Goal: Check status: Check status

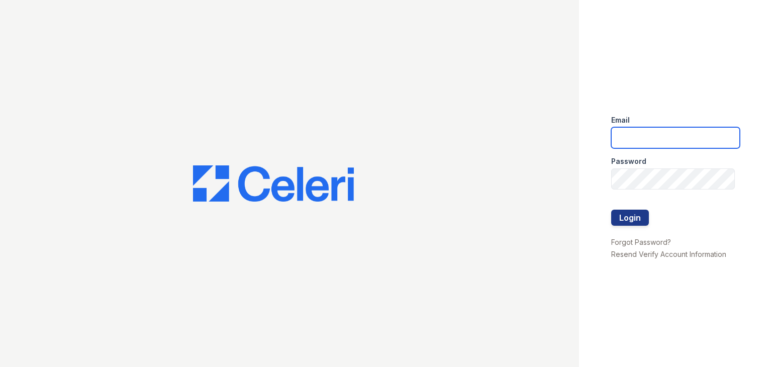
click at [657, 137] on input "email" at bounding box center [676, 137] width 129 height 21
click at [655, 140] on input "email" at bounding box center [676, 137] width 129 height 21
type input "[EMAIL_ADDRESS][DOMAIN_NAME]"
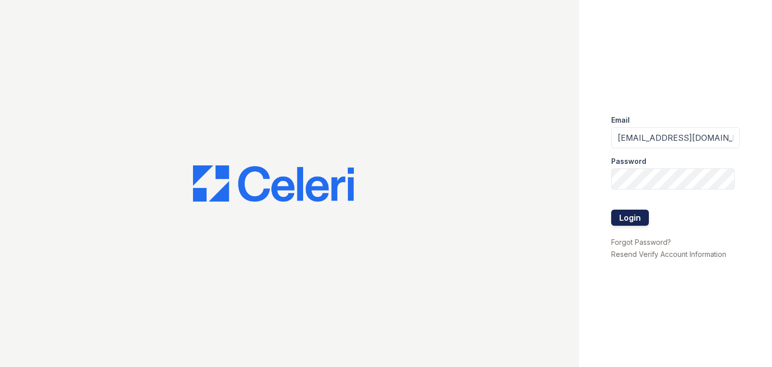
click at [632, 216] on button "Login" at bounding box center [631, 218] width 38 height 16
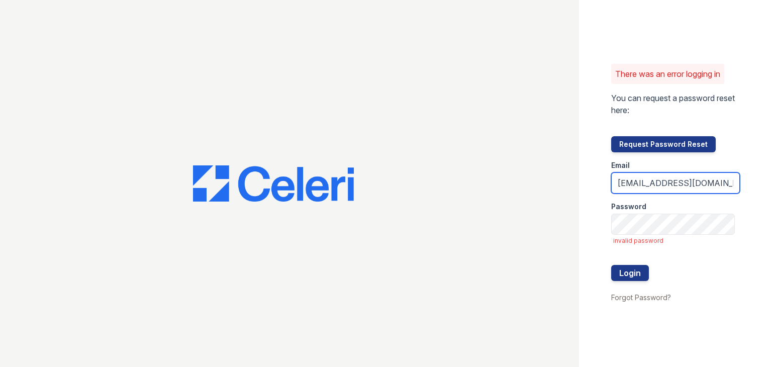
click at [645, 181] on input "[EMAIL_ADDRESS][DOMAIN_NAME]" at bounding box center [676, 182] width 129 height 21
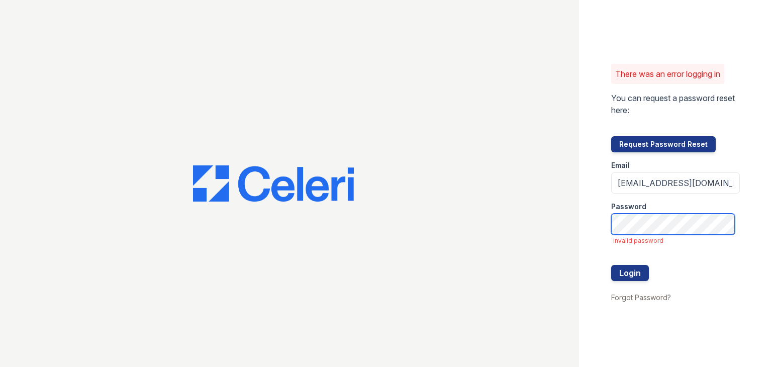
click at [612, 265] on button "Login" at bounding box center [631, 273] width 38 height 16
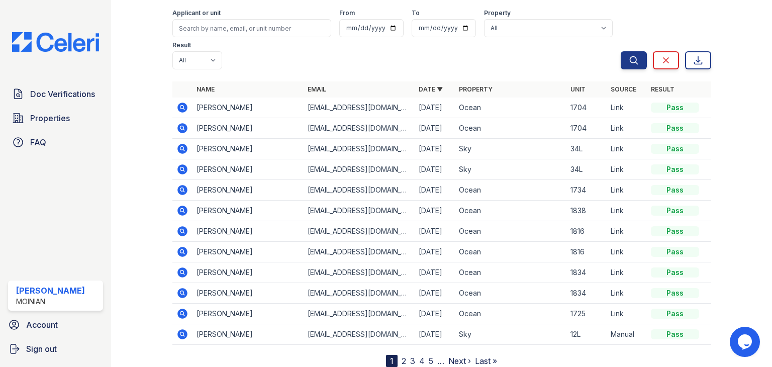
scroll to position [107, 0]
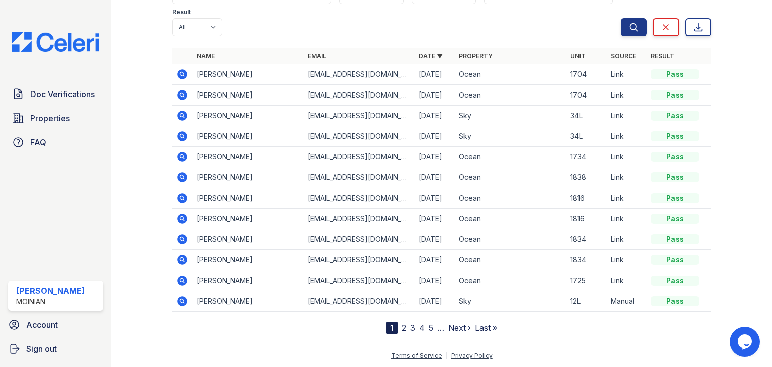
click at [449, 325] on link "Next ›" at bounding box center [460, 328] width 23 height 10
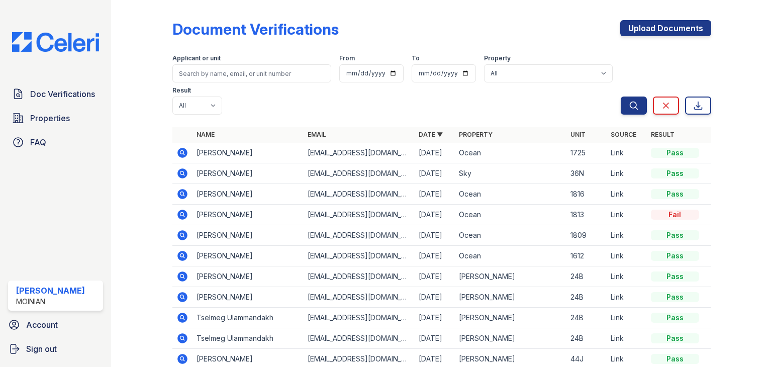
click at [184, 151] on icon at bounding box center [183, 153] width 10 height 10
click at [181, 149] on icon at bounding box center [183, 153] width 10 height 10
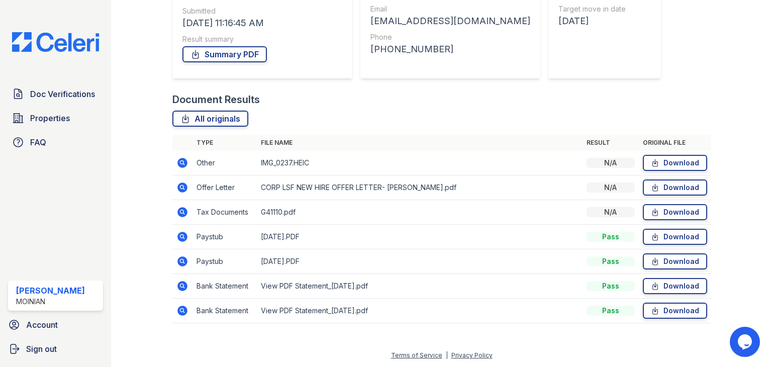
scroll to position [154, 0]
click at [181, 235] on icon at bounding box center [183, 237] width 12 height 12
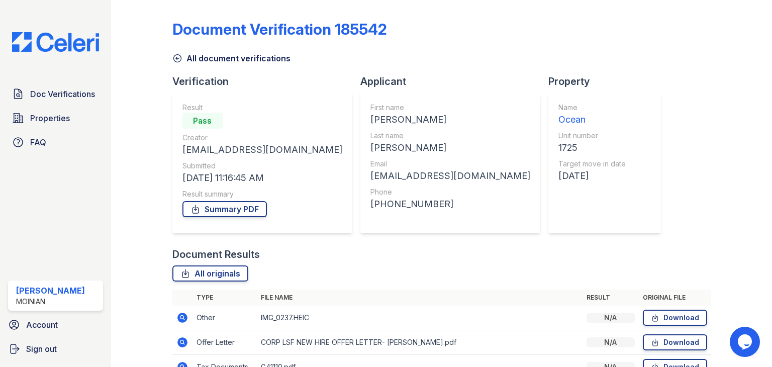
scroll to position [155, 0]
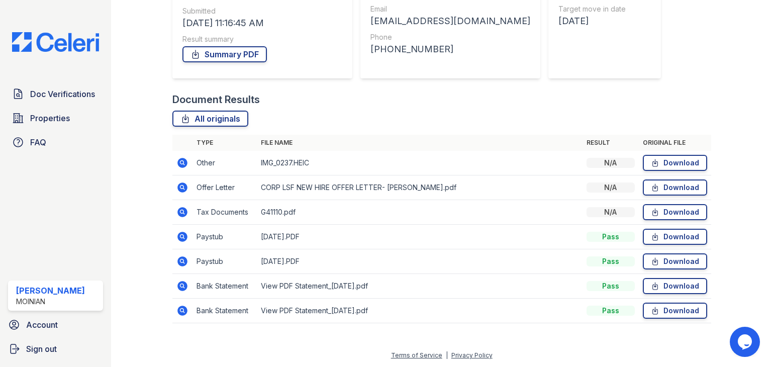
click at [182, 163] on icon at bounding box center [183, 163] width 12 height 12
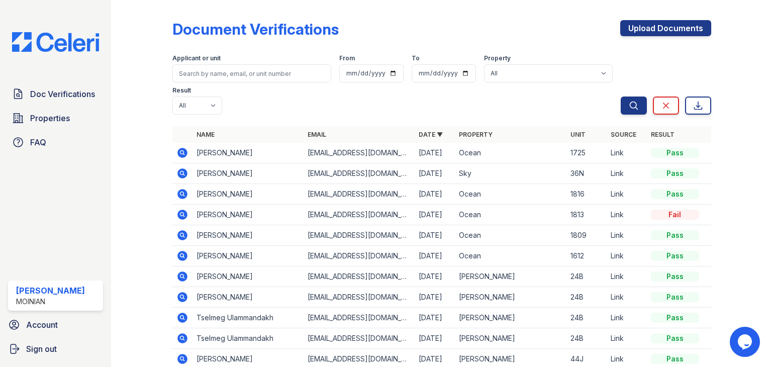
scroll to position [78, 0]
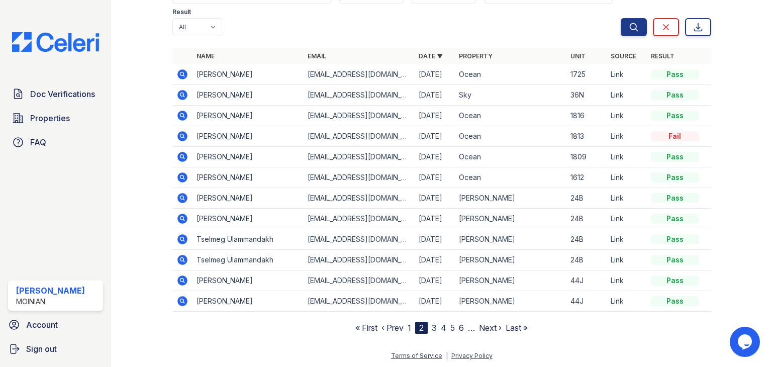
click at [407, 362] on div "Terms of Service | Privacy Policy" at bounding box center [442, 359] width 102 height 18
click at [183, 74] on icon at bounding box center [183, 74] width 12 height 12
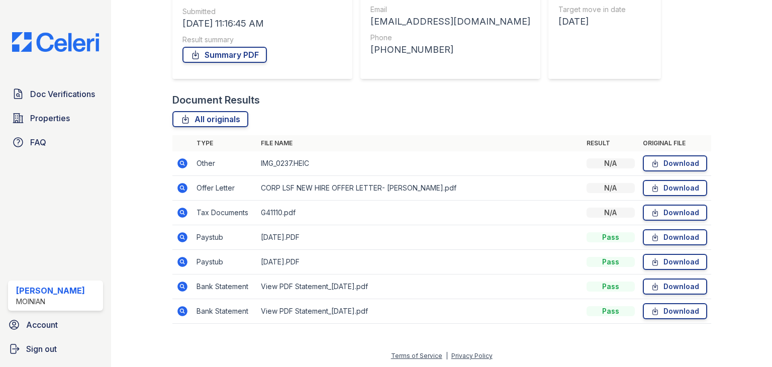
scroll to position [155, 0]
click at [180, 308] on icon at bounding box center [183, 311] width 12 height 12
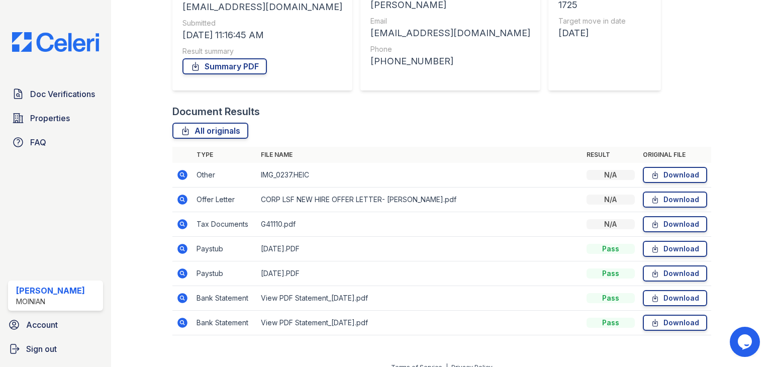
scroll to position [144, 0]
click at [183, 296] on icon at bounding box center [183, 297] width 12 height 12
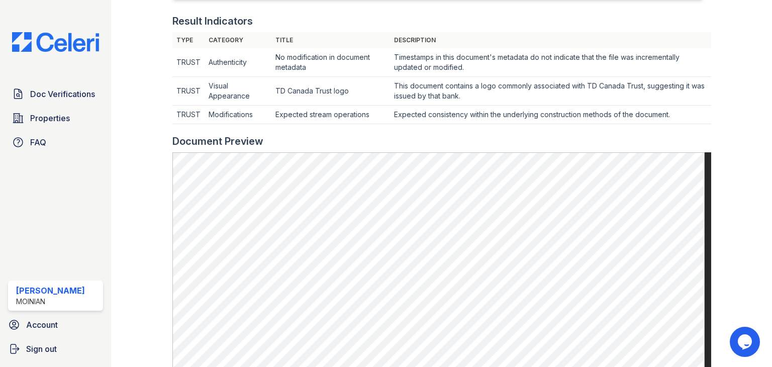
scroll to position [298, 0]
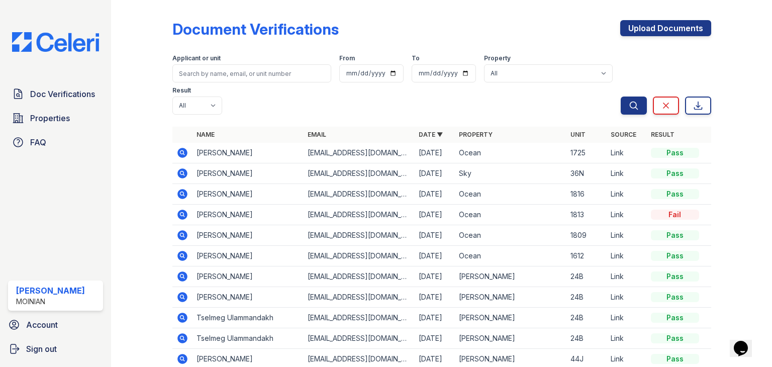
scroll to position [78, 0]
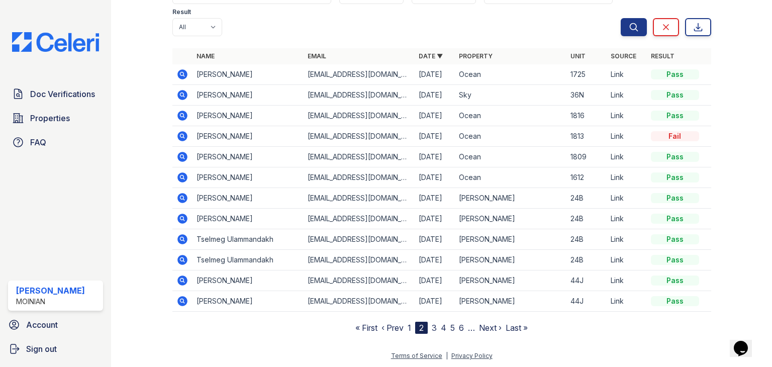
click at [404, 352] on link "Terms of Service" at bounding box center [416, 356] width 51 height 8
click at [390, 326] on link "‹ Prev" at bounding box center [393, 328] width 22 height 10
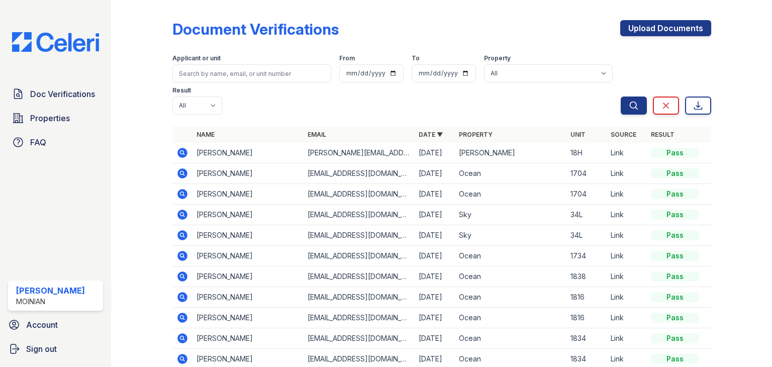
scroll to position [78, 0]
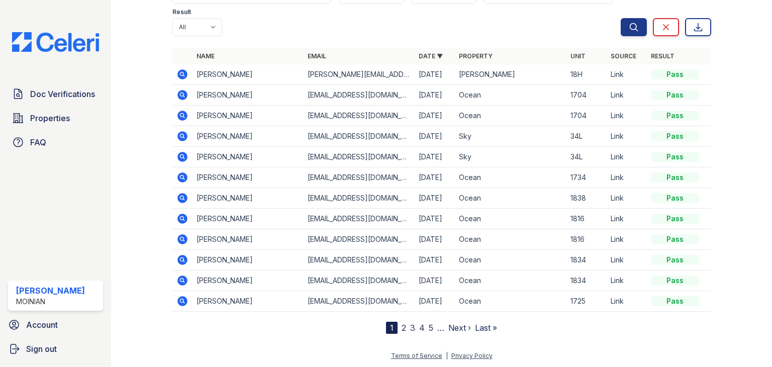
click at [181, 342] on div "Document Verifications Upload Documents Filter Applicant or unit From To Proper…" at bounding box center [441, 136] width 629 height 428
click at [182, 298] on icon at bounding box center [183, 301] width 12 height 12
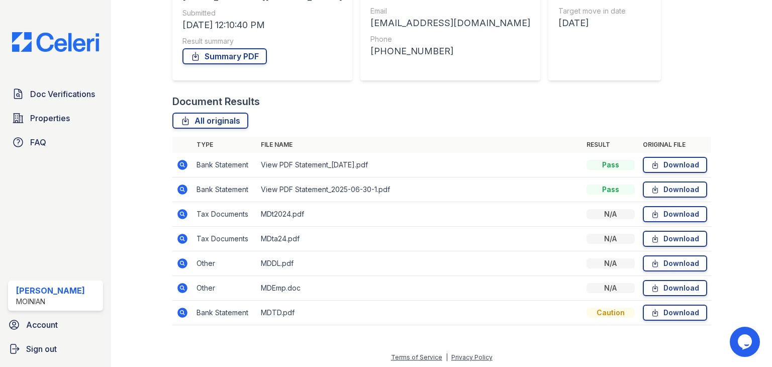
scroll to position [155, 0]
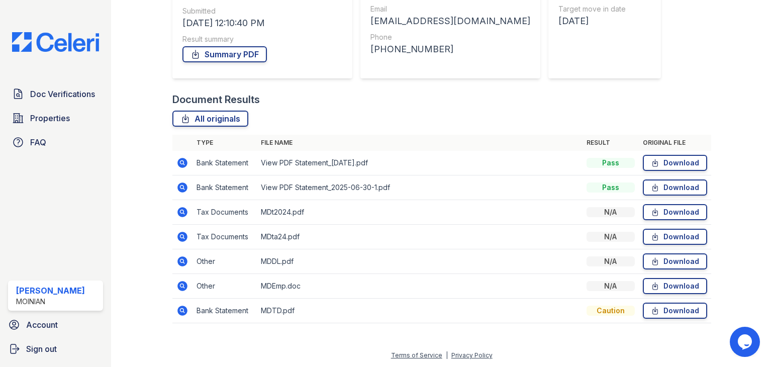
click at [182, 187] on icon at bounding box center [182, 187] width 3 height 3
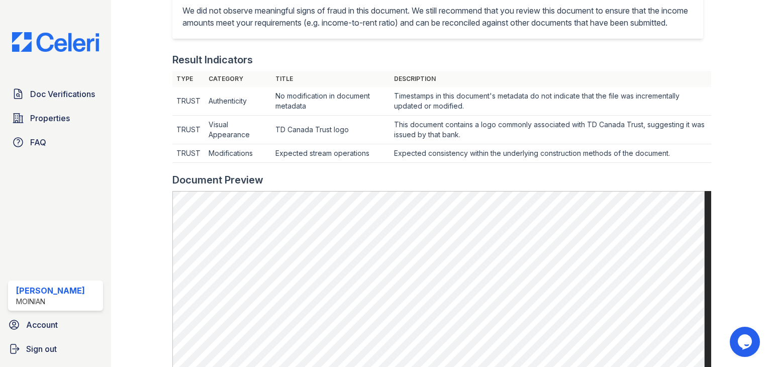
scroll to position [258, 0]
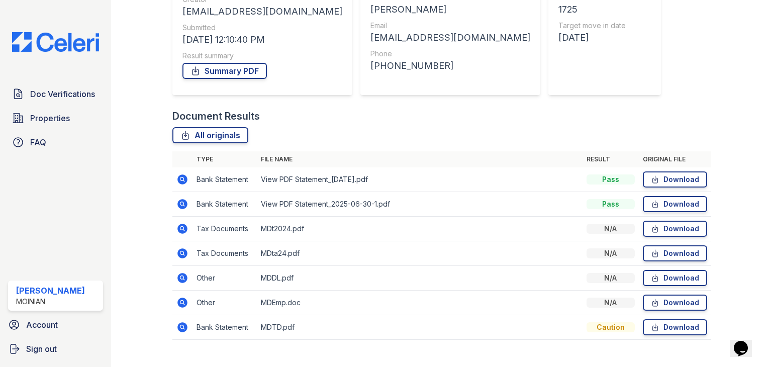
scroll to position [155, 0]
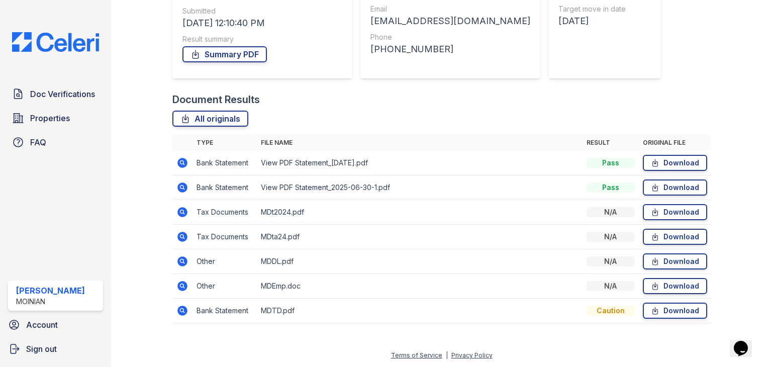
drag, startPoint x: 184, startPoint y: 162, endPoint x: 211, endPoint y: 160, distance: 27.2
click at [184, 162] on icon at bounding box center [183, 163] width 10 height 10
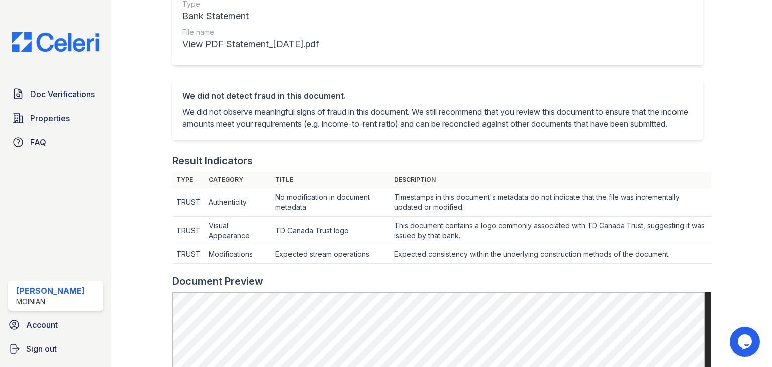
scroll to position [119, 0]
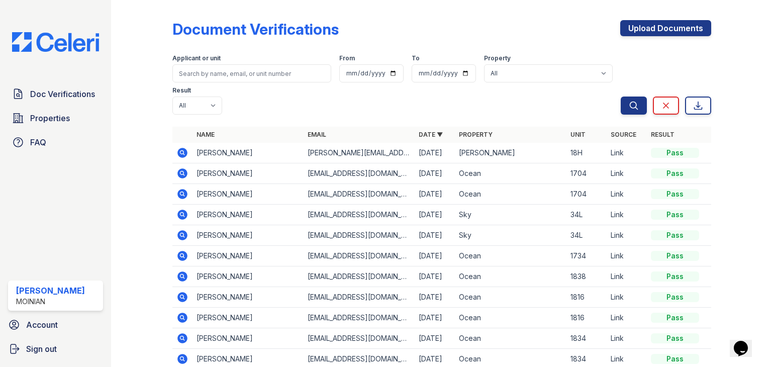
scroll to position [78, 0]
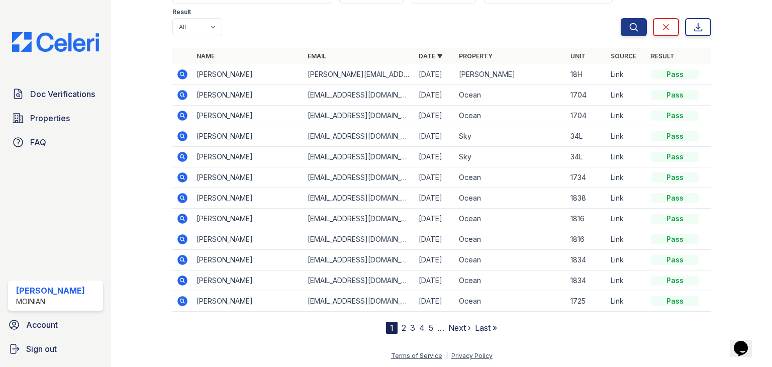
click at [399, 346] on div "Document Verifications Upload Documents Filter Applicant or unit From To Proper…" at bounding box center [441, 136] width 629 height 428
click at [453, 350] on div "Terms of Service | Privacy Policy" at bounding box center [442, 359] width 102 height 18
click at [450, 348] on div "Document Verifications Upload Documents Filter Applicant or unit From To Proper…" at bounding box center [441, 136] width 629 height 428
click at [179, 321] on div "Name Email Date ▼ Property Unit Source Result Stanley Cao stanley.l.cao@gmail.c…" at bounding box center [441, 191] width 539 height 286
click at [399, 347] on div "Document Verifications Upload Documents Filter Applicant or unit From To Proper…" at bounding box center [441, 136] width 629 height 428
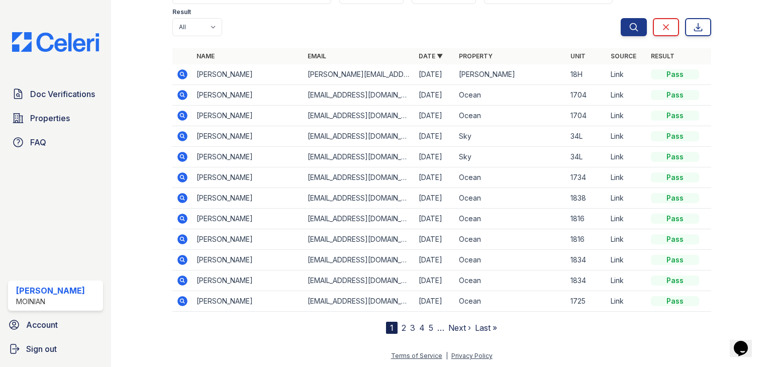
click at [402, 327] on link "2" at bounding box center [404, 328] width 5 height 10
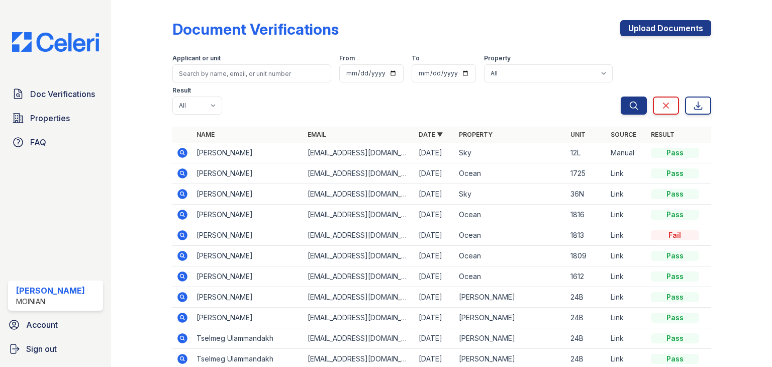
click at [182, 173] on icon at bounding box center [182, 172] width 3 height 3
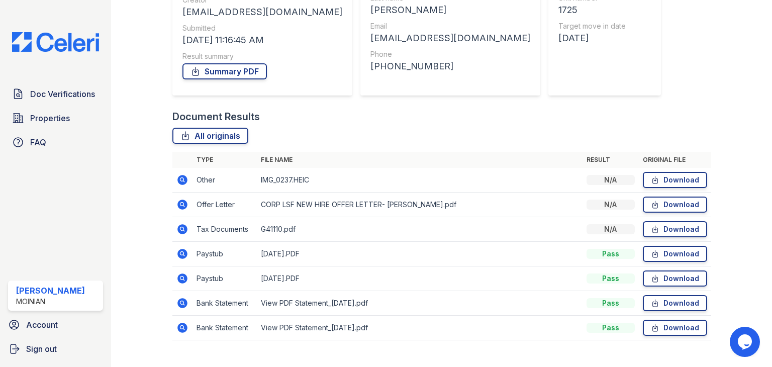
scroll to position [139, 0]
click at [181, 201] on icon at bounding box center [183, 204] width 12 height 12
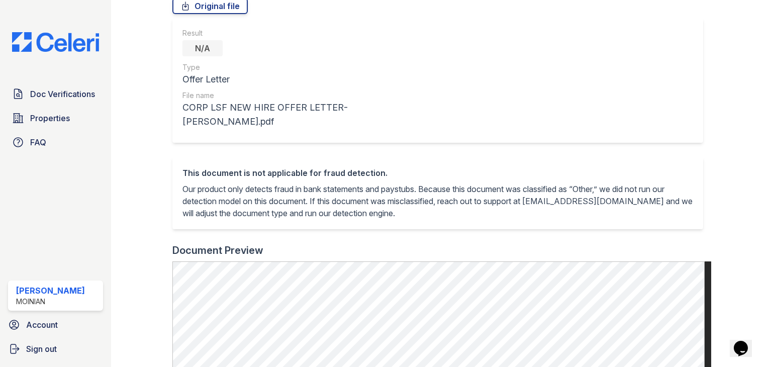
scroll to position [94, 0]
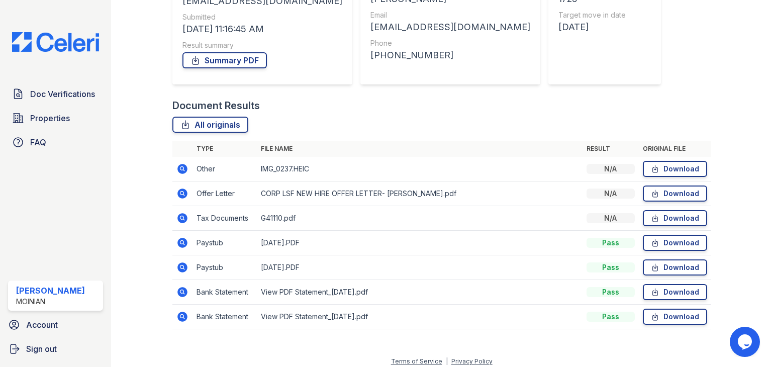
scroll to position [144, 0]
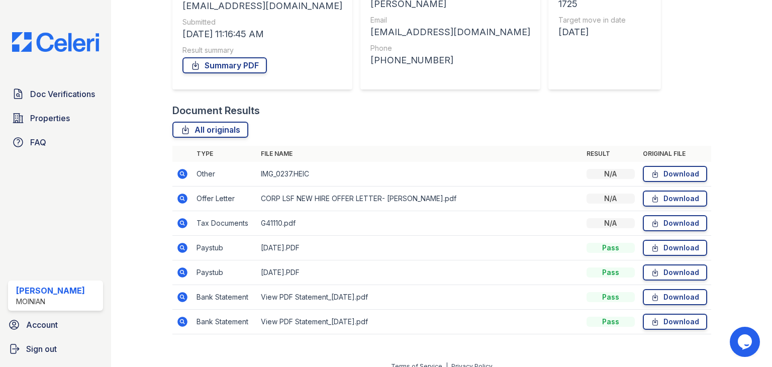
click at [182, 172] on icon at bounding box center [182, 173] width 3 height 3
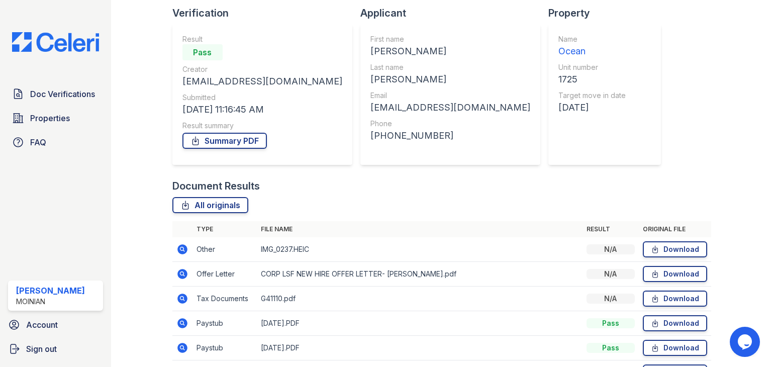
scroll to position [23, 0]
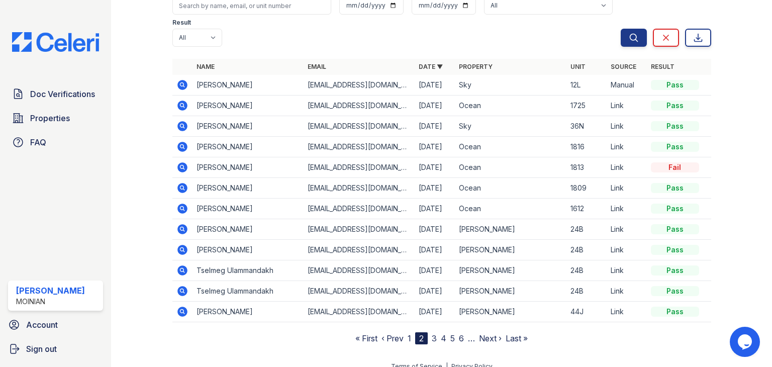
scroll to position [67, 0]
click at [408, 335] on link "1" at bounding box center [410, 339] width 4 height 10
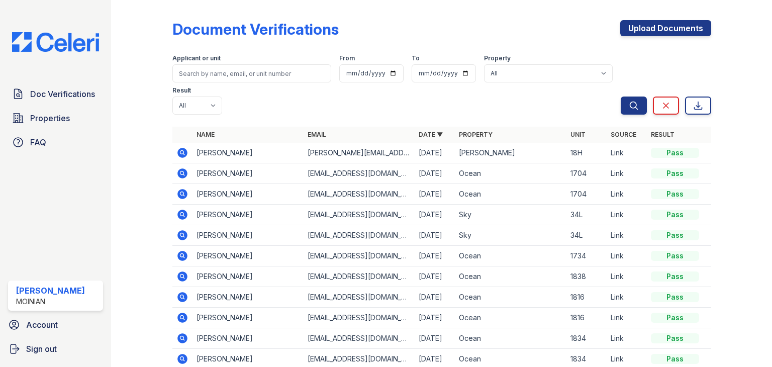
scroll to position [78, 0]
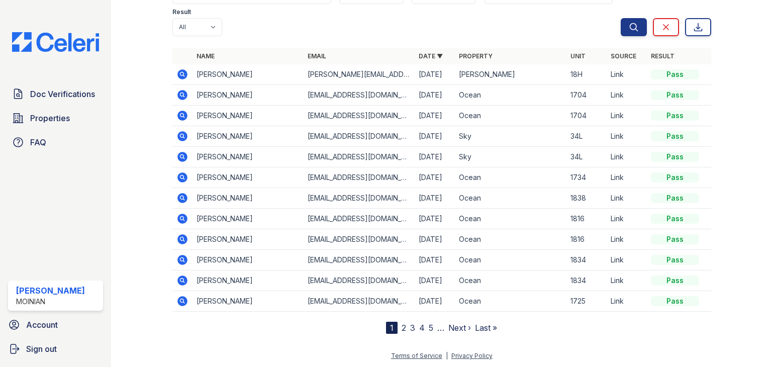
click at [183, 299] on icon at bounding box center [183, 301] width 10 height 10
